Goal: Task Accomplishment & Management: Manage account settings

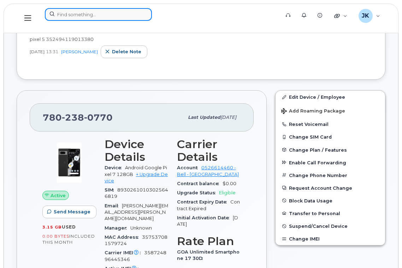
click at [104, 14] on input at bounding box center [98, 14] width 107 height 13
paste input "587.337.1854"
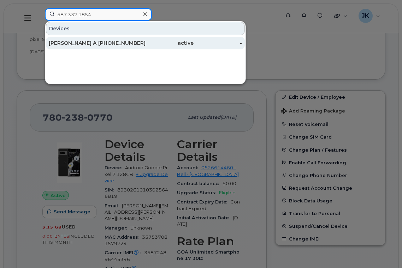
type input "587.337.1854"
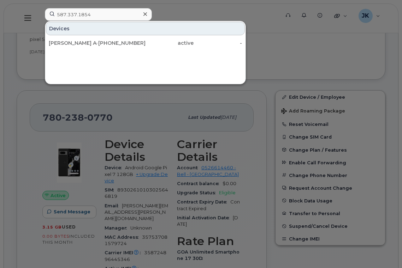
drag, startPoint x: 70, startPoint y: 44, endPoint x: 145, endPoint y: 62, distance: 77.0
click at [70, 44] on div "[PERSON_NAME] Admin" at bounding box center [73, 43] width 48 height 7
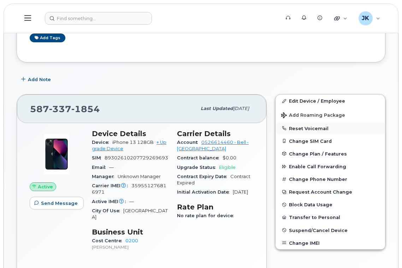
scroll to position [141, 0]
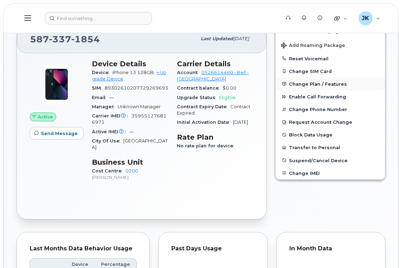
click at [310, 84] on span "Change Plan / Features" at bounding box center [318, 83] width 58 height 5
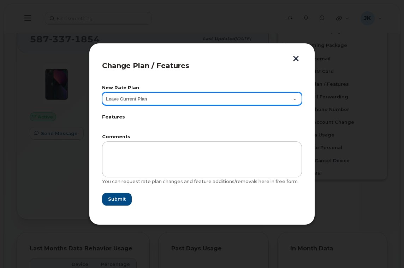
click at [153, 101] on select "Leave Current Plan GOA Unlimited Smartphone 17 GOA-Voice Plan 5 30D Government …" at bounding box center [202, 98] width 200 height 13
select select "1358546"
click at [102, 92] on select "Leave Current Plan GOA Unlimited Smartphone 17 GOA-Voice Plan 5 30D Government …" at bounding box center [202, 98] width 200 height 13
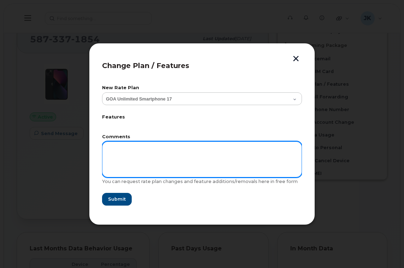
click at [130, 149] on textarea at bounding box center [202, 159] width 200 height 36
click at [266, 148] on textarea "This phone should already be on the GOA Unlimited Plan, but it is getting" at bounding box center [202, 159] width 200 height 36
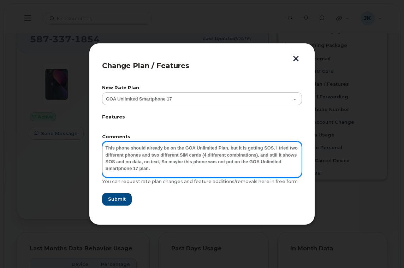
click at [225, 150] on textarea "This phone should already be on the GOA Unlimited Plan, but it is getting SOS. …" at bounding box center [202, 159] width 200 height 36
click at [188, 168] on textarea "This phone should already be on the GOA Unlimited Smarktphone 17 Plan, but it i…" at bounding box center [202, 159] width 200 height 36
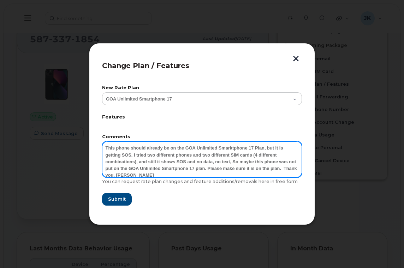
drag, startPoint x: 291, startPoint y: 169, endPoint x: 97, endPoint y: 143, distance: 195.8
click at [97, 143] on div "Change Plan / Features New Rate Plan Leave Current Plan GOA Unlimited Smartphon…" at bounding box center [202, 134] width 226 height 182
type textarea "This phone should already be on the GOA Unlimited Smarktphone 17 Plan, but it i…"
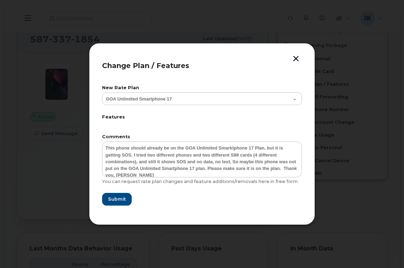
click at [198, 126] on form "New Rate Plan Leave Current Plan GOA Unlimited Smartphone 17 GOA-Voice Plan 5 3…" at bounding box center [202, 146] width 200 height 120
click at [113, 198] on span "Submit" at bounding box center [117, 199] width 18 height 7
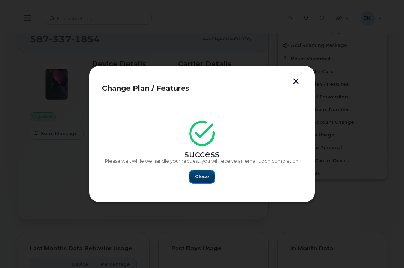
click at [194, 174] on button "Close" at bounding box center [201, 176] width 25 height 13
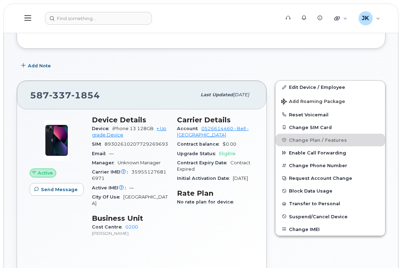
scroll to position [0, 0]
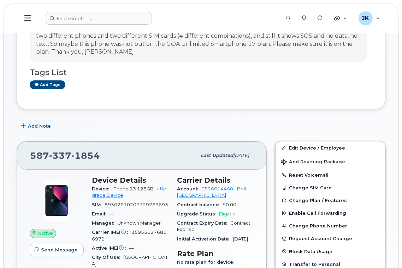
scroll to position [141, 0]
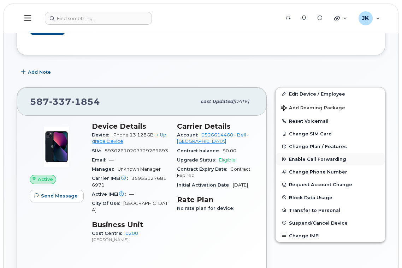
click at [307, 158] on span "Enable Call Forwarding" at bounding box center [317, 159] width 57 height 5
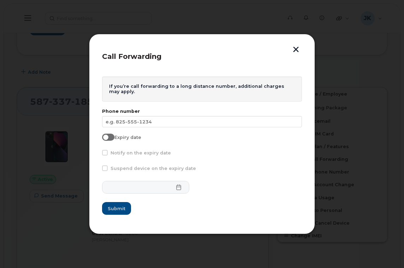
click at [294, 50] on button "button" at bounding box center [295, 50] width 11 height 7
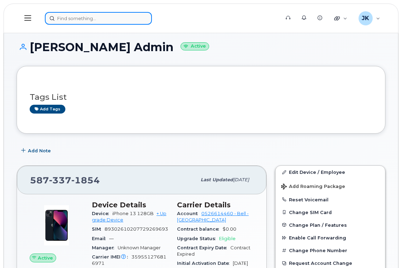
click at [94, 18] on input at bounding box center [98, 18] width 107 height 13
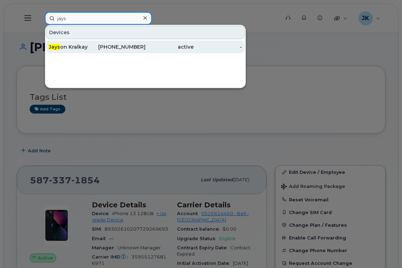
type input "jays"
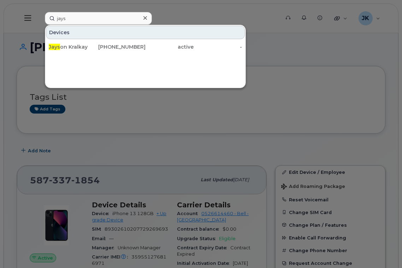
drag, startPoint x: 74, startPoint y: 46, endPoint x: 108, endPoint y: 64, distance: 38.2
click at [74, 46] on div "Jays on Kralkay" at bounding box center [73, 46] width 48 height 7
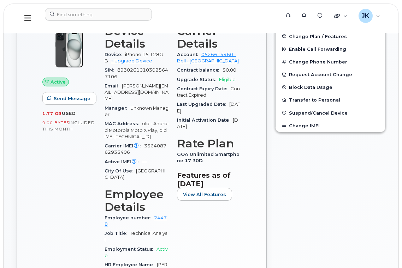
scroll to position [135, 0]
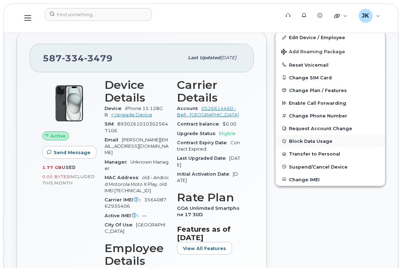
click at [316, 140] on button "Block Data Usage" at bounding box center [329, 141] width 109 height 13
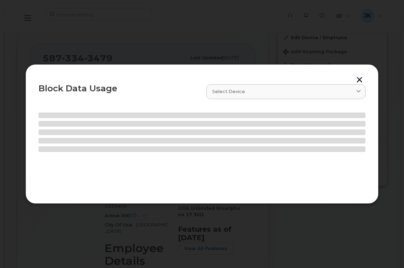
select select
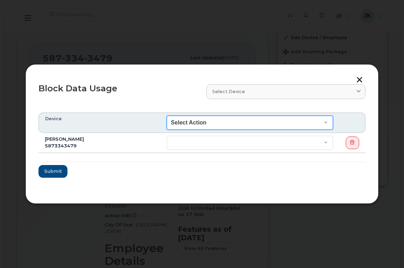
click at [326, 123] on select "Select Action End of Bill Cycle Indefinitely" at bounding box center [250, 123] width 166 height 14
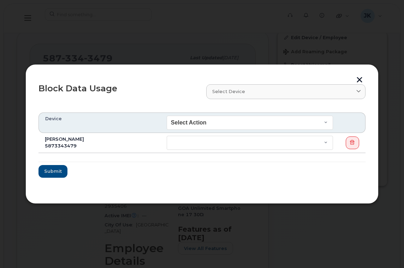
click at [170, 51] on div at bounding box center [202, 134] width 404 height 268
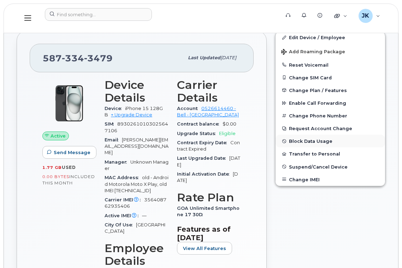
click at [302, 141] on button "Block Data Usage" at bounding box center [329, 141] width 109 height 13
select select
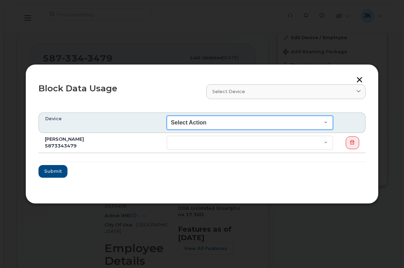
click at [325, 121] on select "Select Action End of Bill Cycle Indefinitely" at bounding box center [250, 123] width 166 height 14
click at [324, 120] on select "Select Action End of Bill Cycle Indefinitely" at bounding box center [250, 123] width 166 height 14
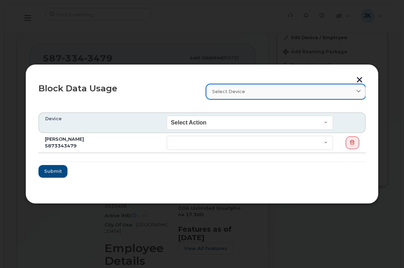
click at [358, 91] on icon at bounding box center [358, 92] width 5 height 5
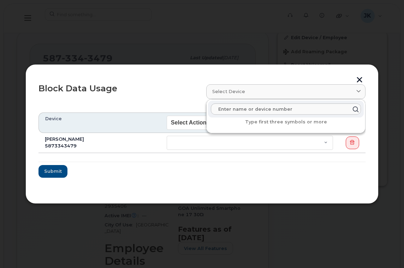
click at [150, 74] on div "Block Data Usage Select device Type first three symbols or more Device Select A…" at bounding box center [201, 133] width 353 height 139
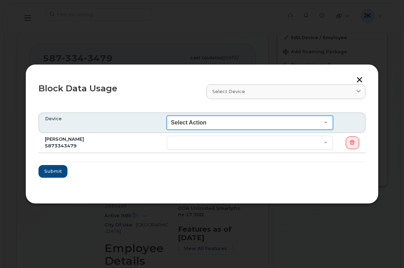
click at [325, 120] on select "Select Action End of Bill Cycle Indefinitely" at bounding box center [250, 123] width 166 height 14
click at [327, 120] on select "Select Action End of Bill Cycle Indefinitely" at bounding box center [250, 123] width 166 height 14
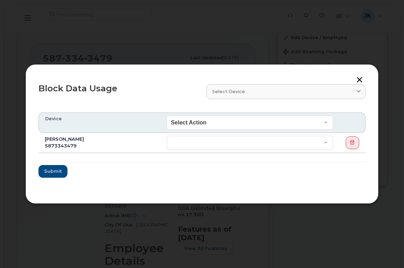
click at [171, 85] on div "Block Data Usage" at bounding box center [118, 91] width 168 height 23
click at [360, 77] on button "button" at bounding box center [359, 80] width 11 height 7
